Goal: Connect with others: Connect with others

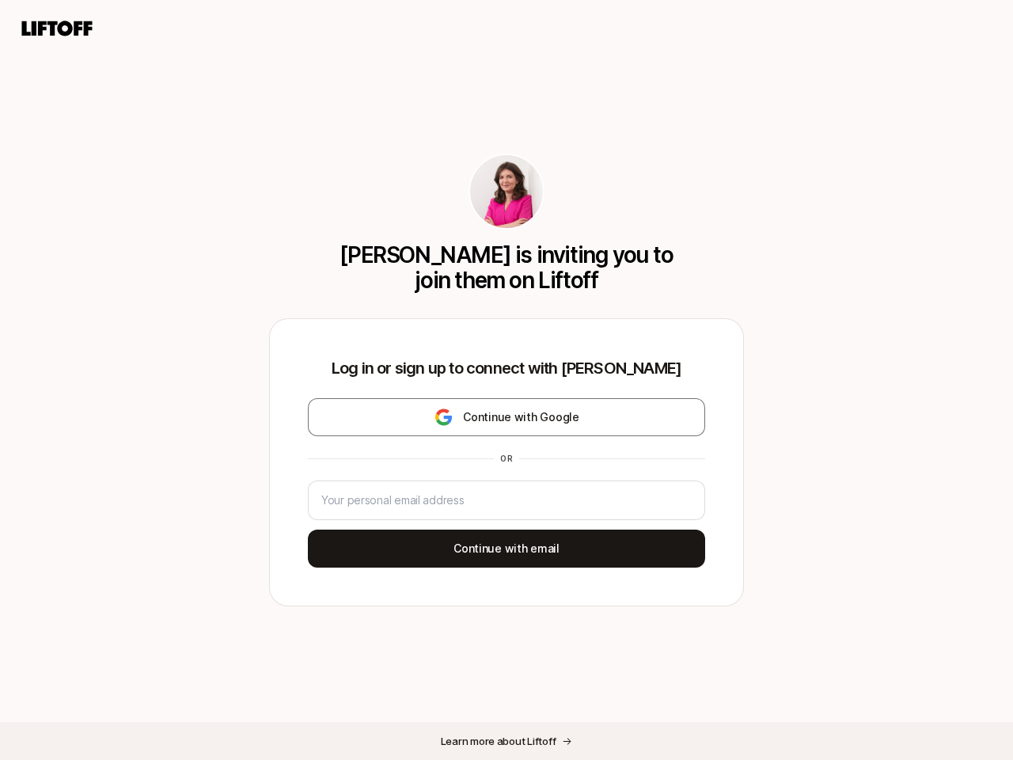
click at [506, 380] on div "Log in or sign up to connect with [PERSON_NAME] Continue with Google or Continu…" at bounding box center [506, 462] width 473 height 286
click at [57, 28] on icon at bounding box center [57, 28] width 76 height 22
click at [506, 417] on div "[PERSON_NAME] is inviting you to join them on Liftoff Log in or sign up to conn…" at bounding box center [506, 380] width 1013 height 760
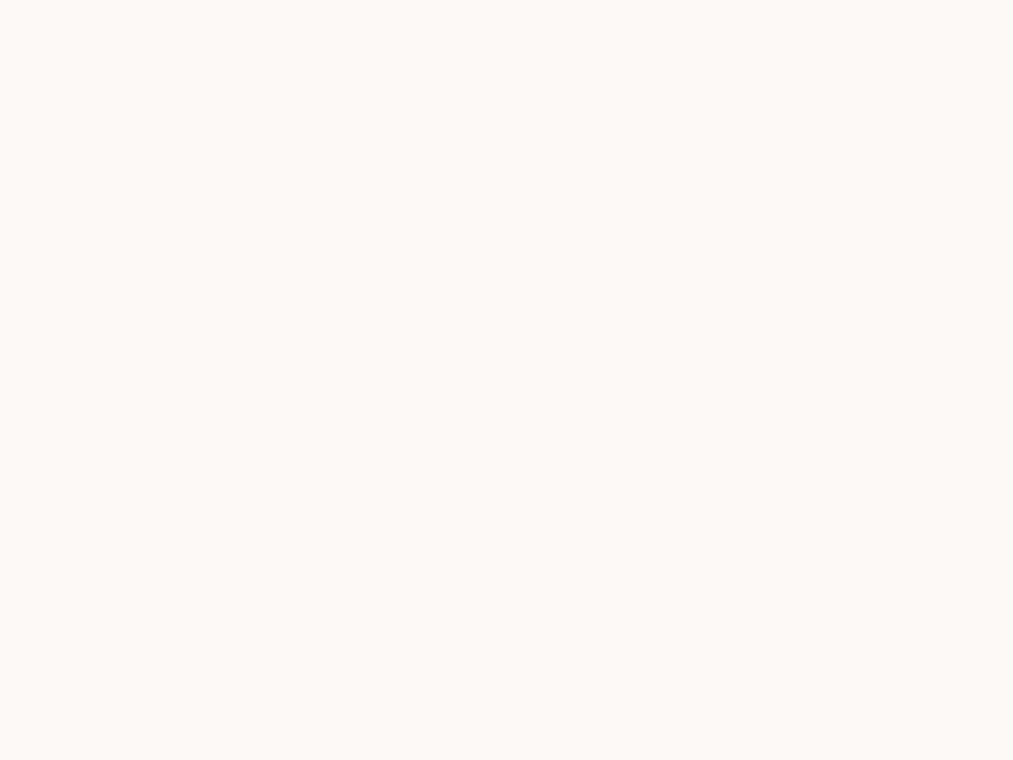
click at [506, 548] on div at bounding box center [506, 380] width 1013 height 760
click at [506, 741] on div at bounding box center [506, 380] width 1013 height 760
